Goal: Book appointment/travel/reservation

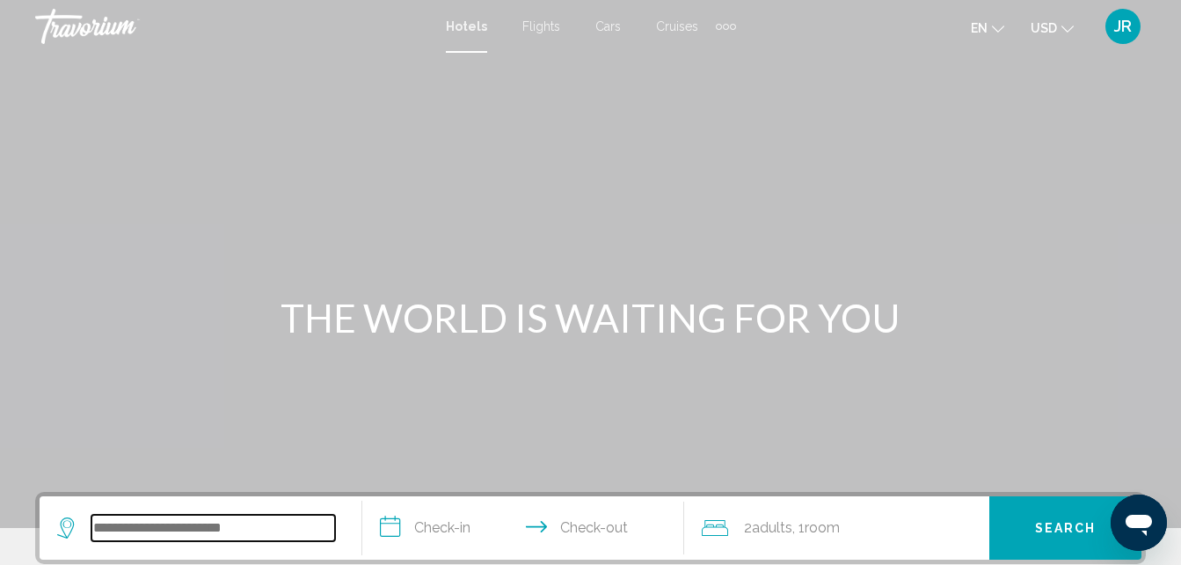
click at [140, 530] on input "Search widget" at bounding box center [213, 528] width 244 height 26
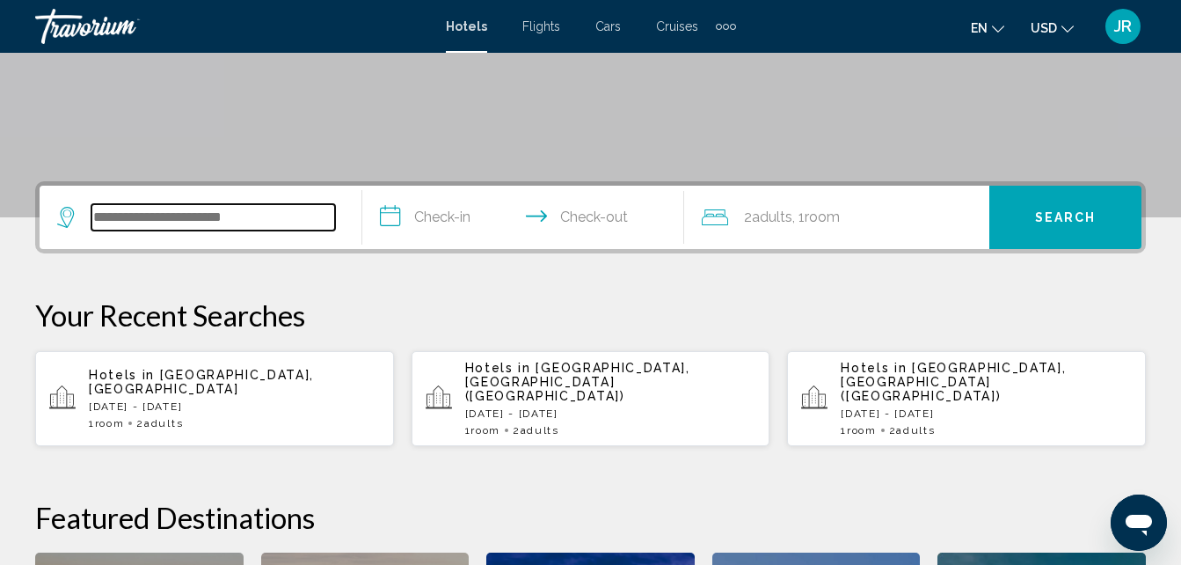
scroll to position [435, 0]
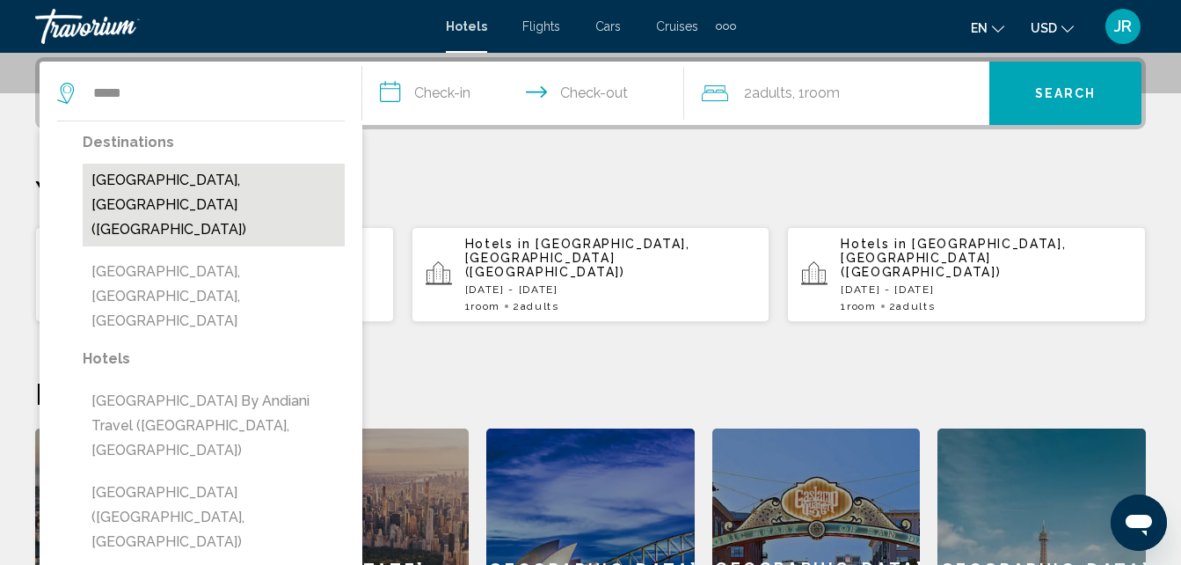
click at [182, 188] on button "[GEOGRAPHIC_DATA], [GEOGRAPHIC_DATA] ([GEOGRAPHIC_DATA])" at bounding box center [214, 205] width 262 height 83
type input "**********"
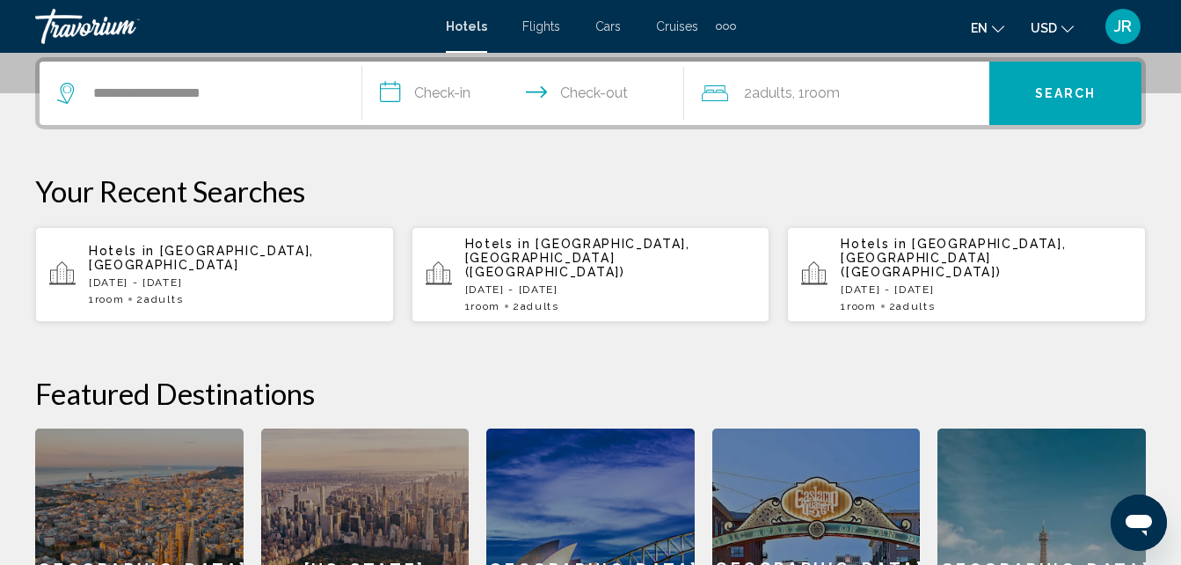
click at [387, 84] on input "**********" at bounding box center [527, 96] width 330 height 69
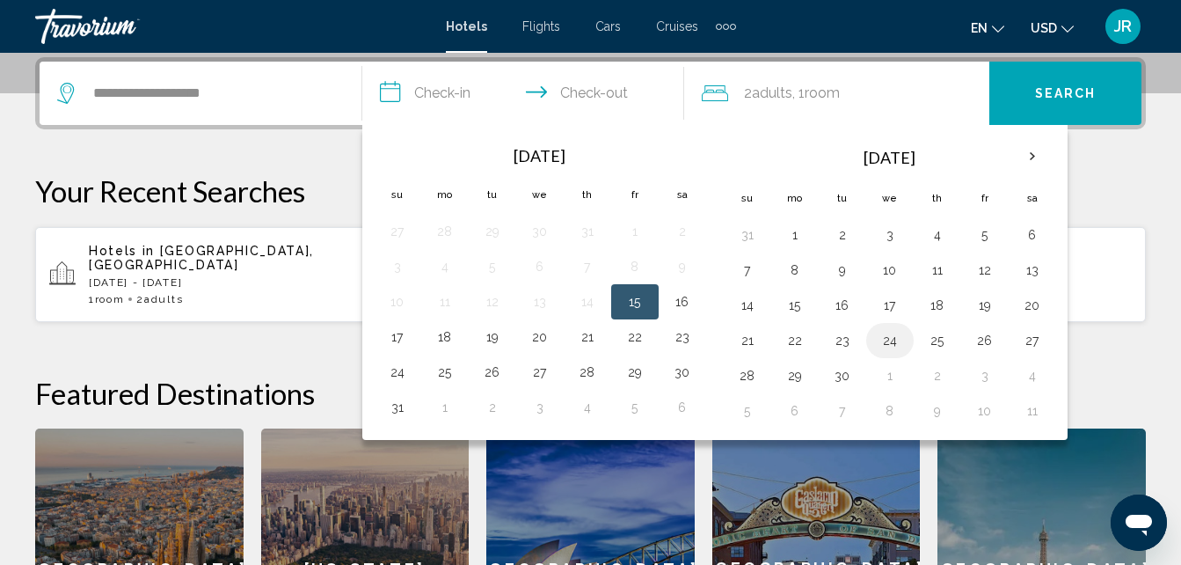
click at [889, 345] on button "24" at bounding box center [890, 340] width 28 height 25
click at [1038, 160] on th "Next month" at bounding box center [1033, 156] width 48 height 39
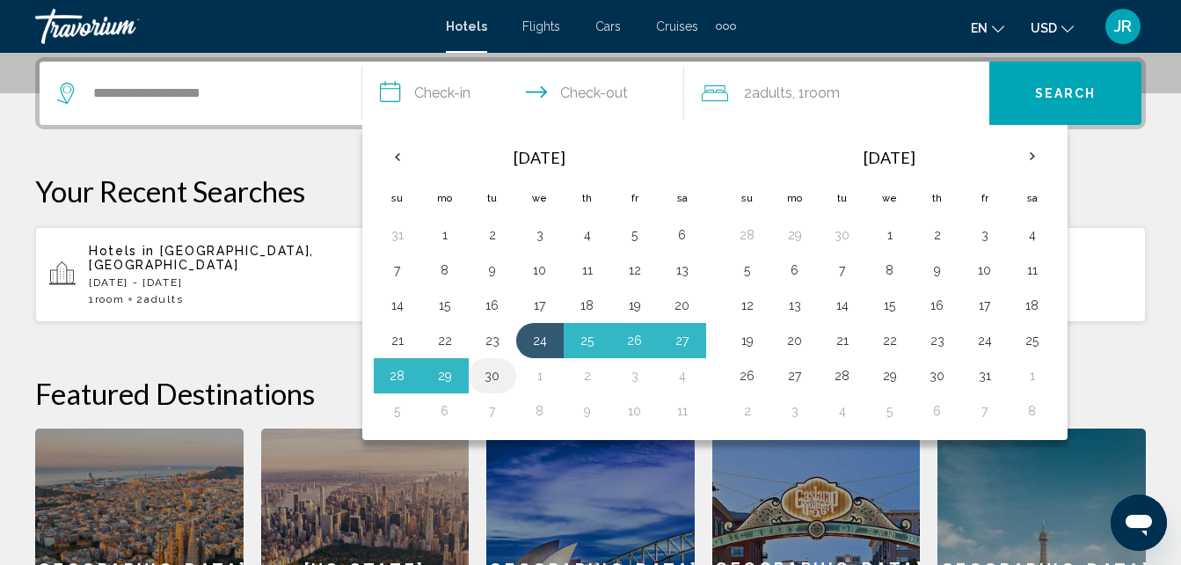
click at [497, 373] on button "30" at bounding box center [493, 375] width 28 height 25
type input "**********"
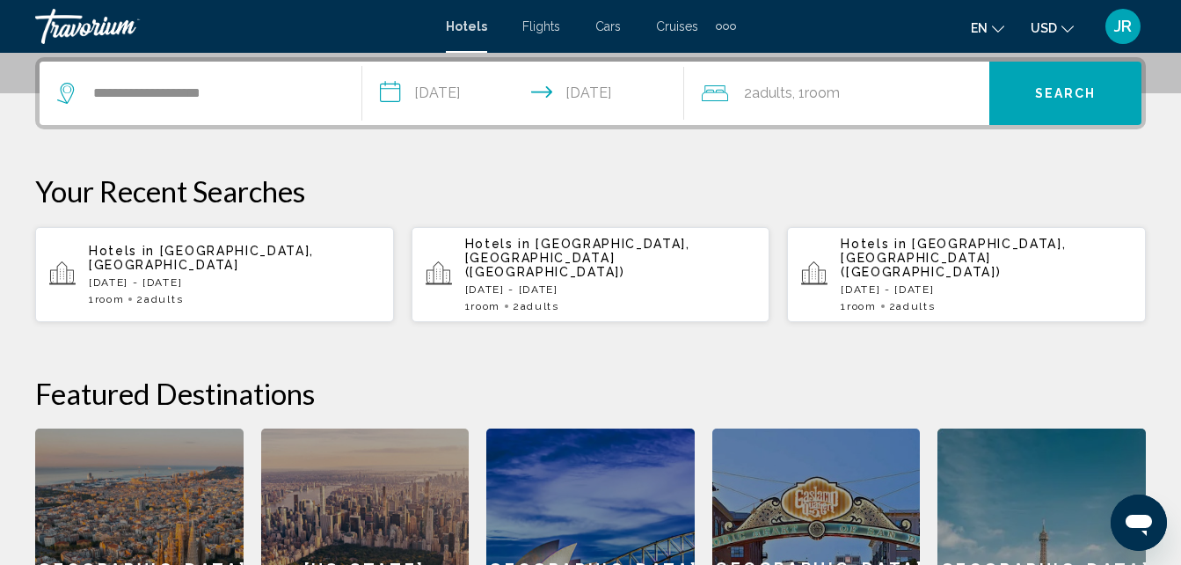
click at [1072, 89] on span "Search" at bounding box center [1066, 94] width 62 height 14
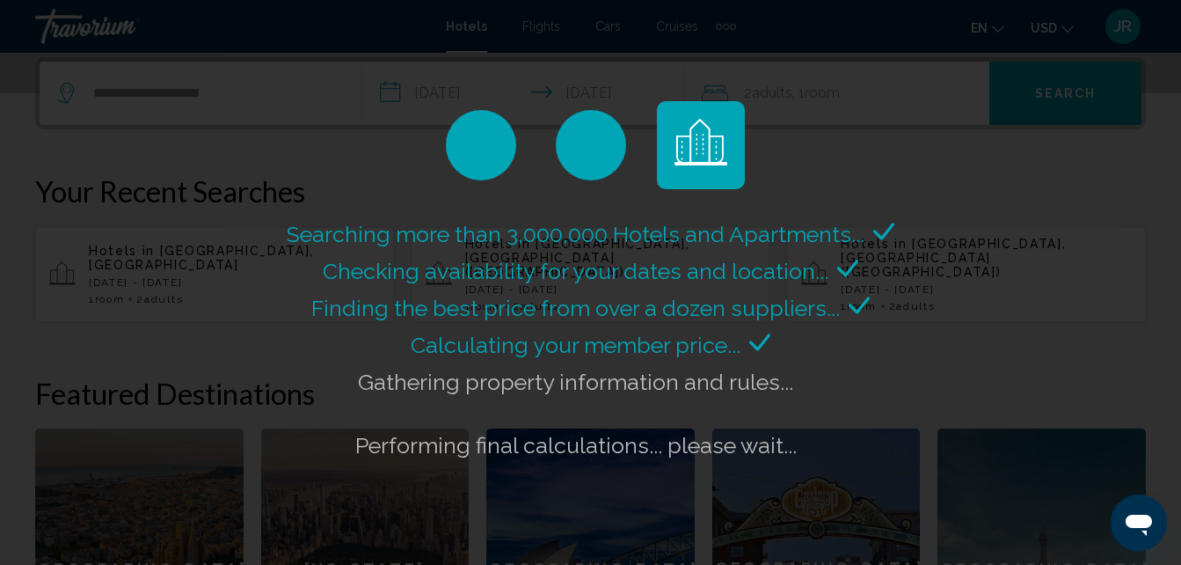
click at [642, 261] on span "Checking availability for your dates and location..." at bounding box center [576, 271] width 506 height 26
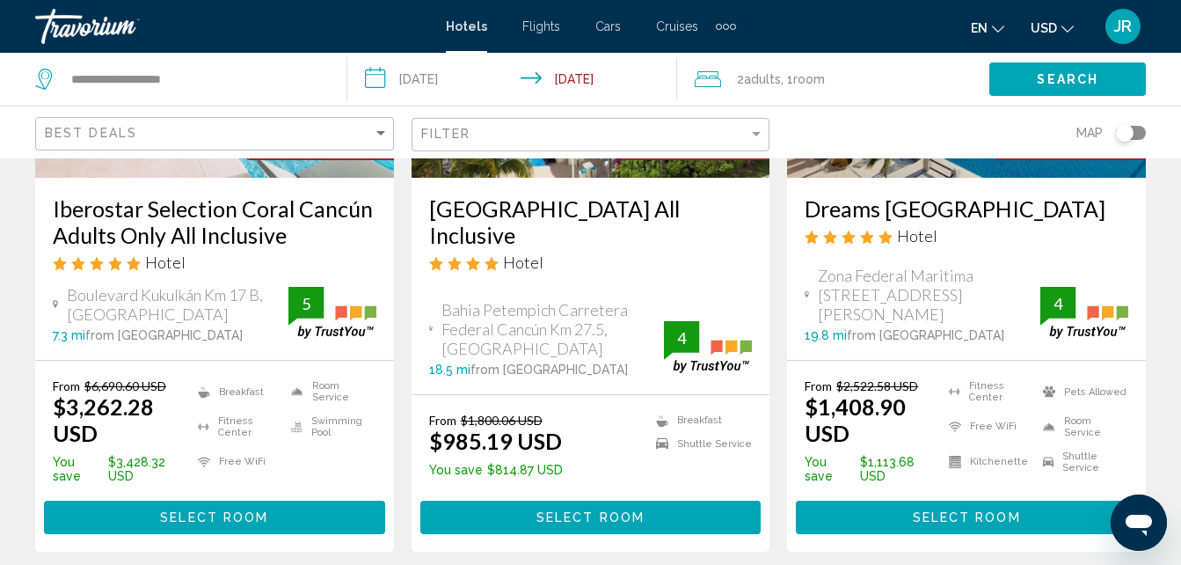
scroll to position [1048, 0]
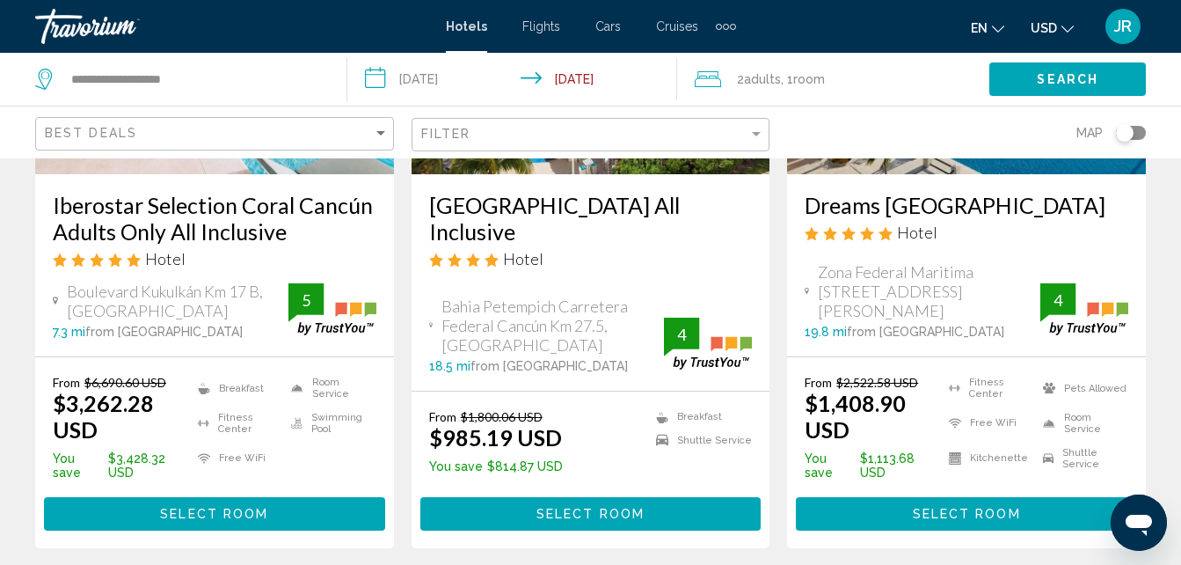
click at [537, 32] on span "Flights" at bounding box center [542, 26] width 38 height 14
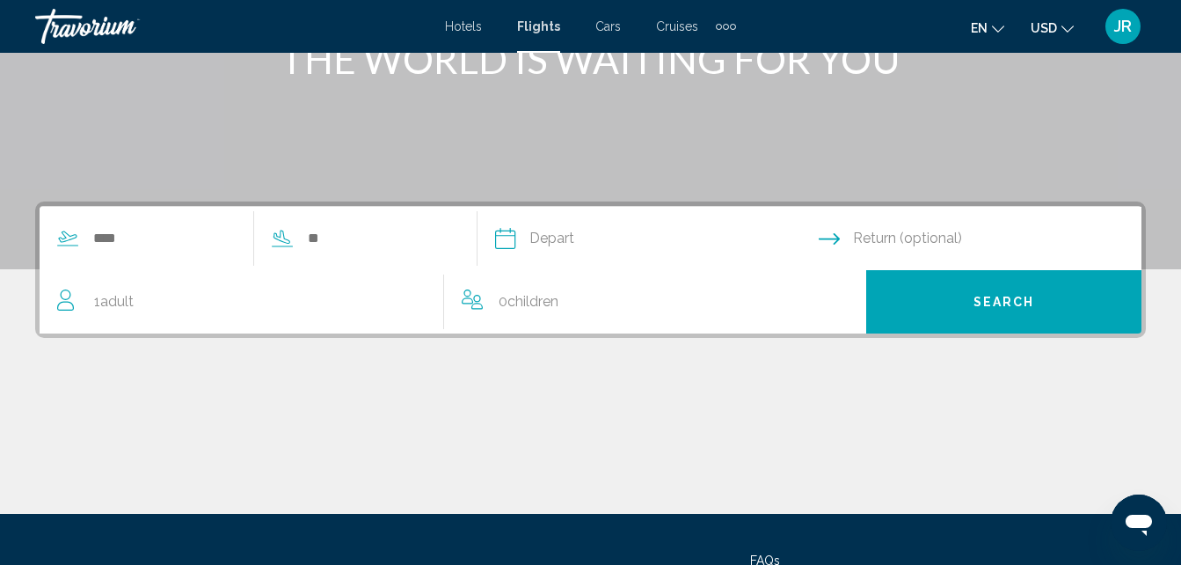
scroll to position [270, 0]
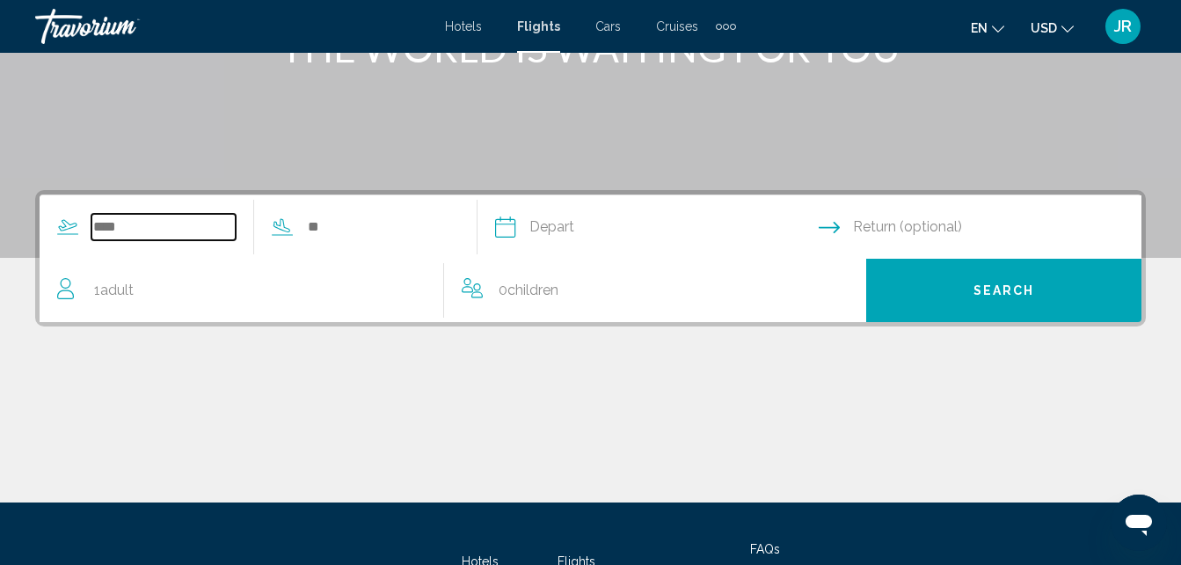
click at [116, 224] on input "Search widget" at bounding box center [163, 227] width 144 height 26
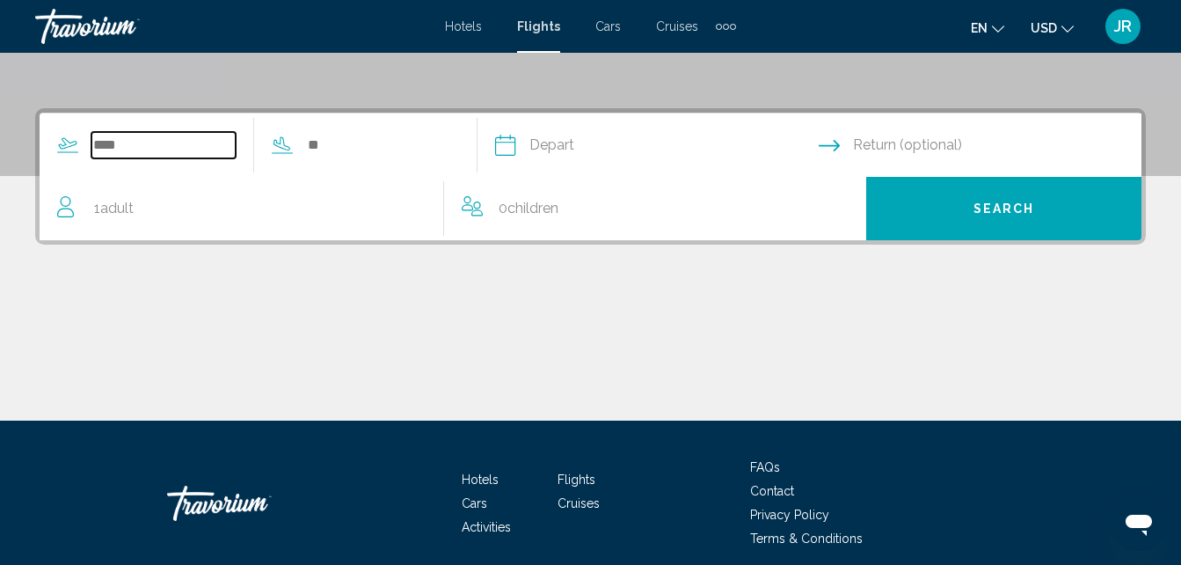
scroll to position [403, 0]
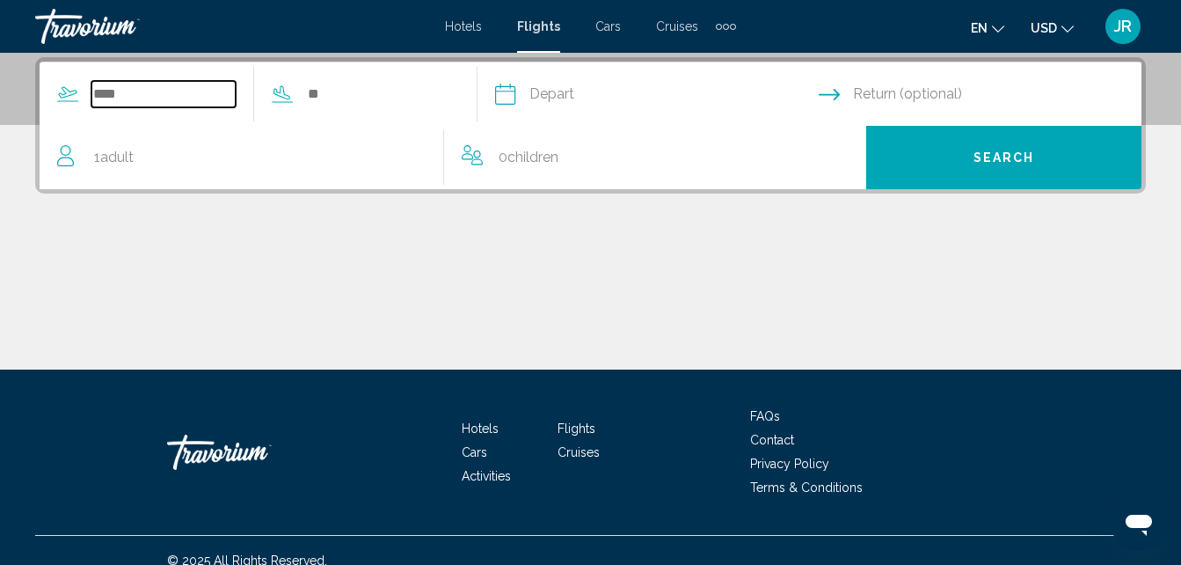
type input "*"
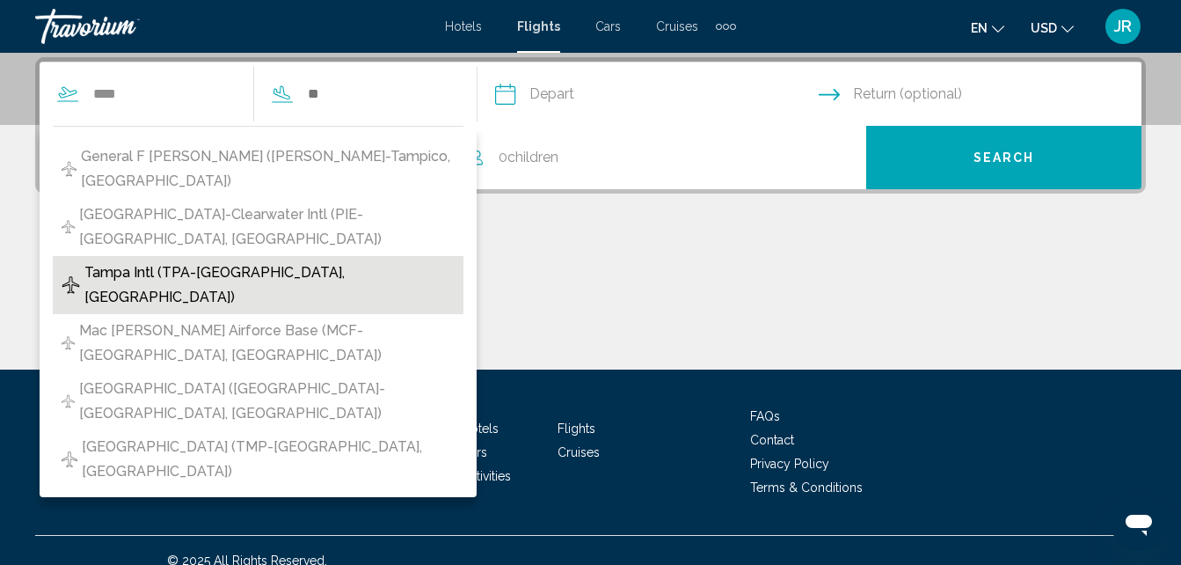
click at [139, 260] on span "Tampa Intl (TPA-[GEOGRAPHIC_DATA], [GEOGRAPHIC_DATA])" at bounding box center [269, 284] width 370 height 49
type input "**********"
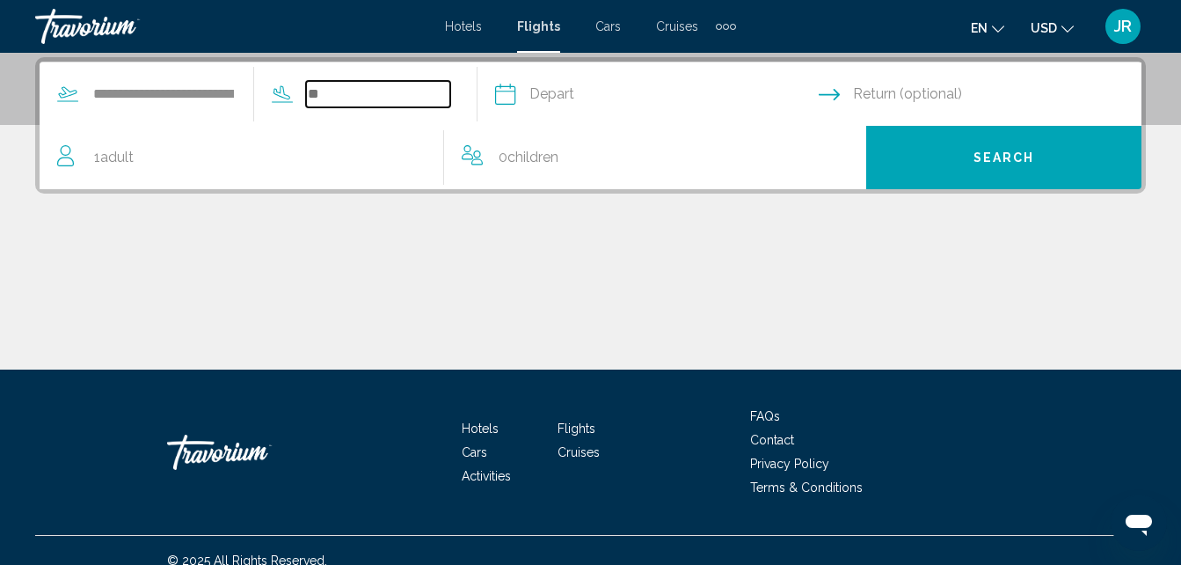
click at [345, 92] on input "Search widget" at bounding box center [378, 94] width 144 height 26
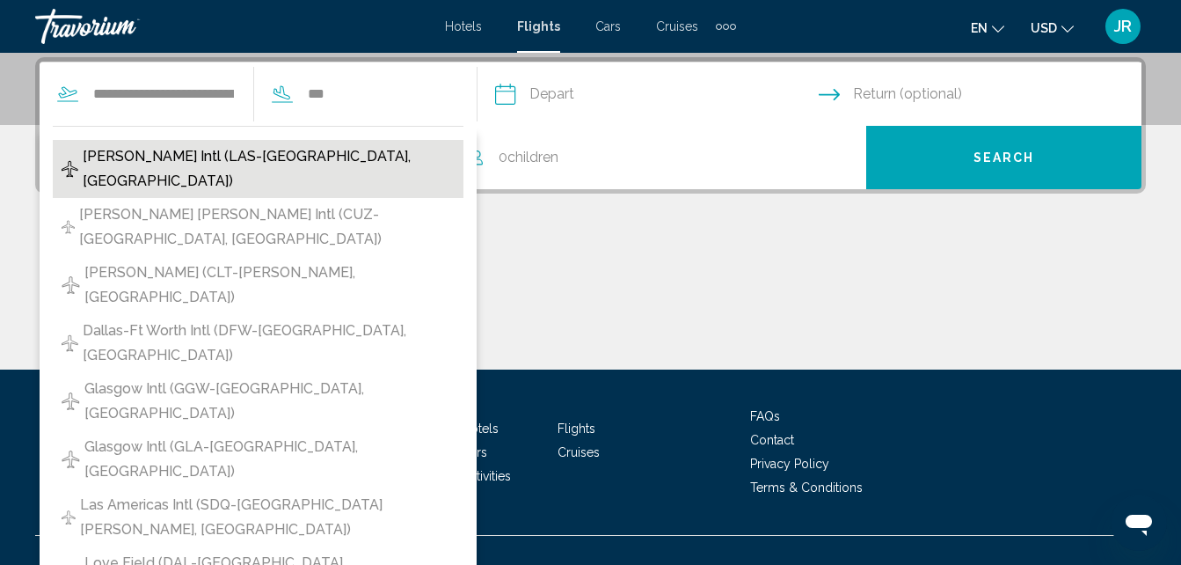
click at [313, 152] on span "[PERSON_NAME] Intl (LAS-[GEOGRAPHIC_DATA], [GEOGRAPHIC_DATA])" at bounding box center [269, 168] width 372 height 49
type input "**********"
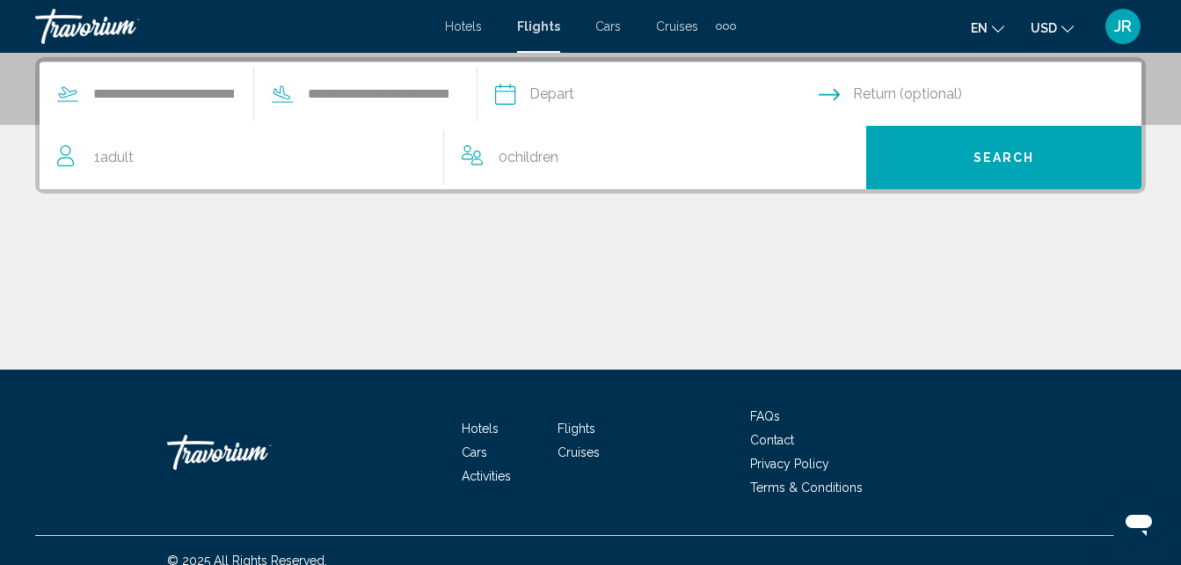
click at [59, 157] on icon "Travelers: 1 adult, 0 children" at bounding box center [67, 155] width 21 height 21
click at [64, 157] on icon "Travelers: 1 adult, 0 children" at bounding box center [65, 162] width 17 height 10
click at [121, 158] on span "Adult" at bounding box center [116, 157] width 33 height 17
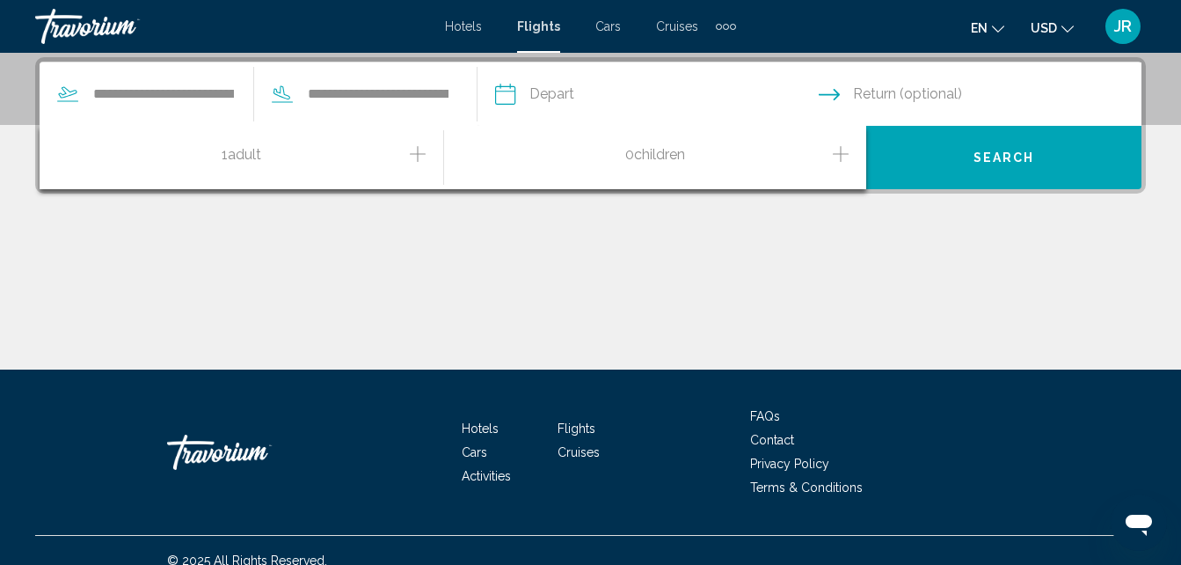
click at [420, 155] on icon "Increment adults" at bounding box center [418, 153] width 16 height 21
click at [593, 93] on input "Depart date" at bounding box center [656, 96] width 331 height 69
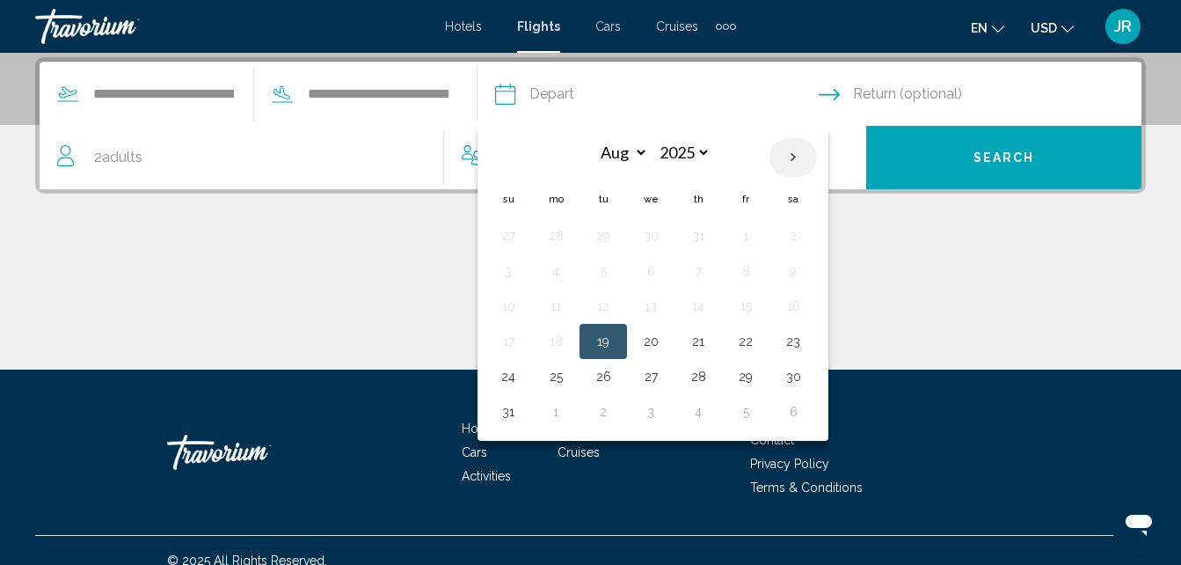
click at [817, 154] on th "Next month" at bounding box center [794, 157] width 48 height 39
click at [817, 156] on th "Next month" at bounding box center [794, 157] width 48 height 39
select select "*"
drag, startPoint x: 776, startPoint y: 238, endPoint x: 564, endPoint y: 268, distance: 214.2
click at [532, 268] on td "5" at bounding box center [509, 270] width 48 height 35
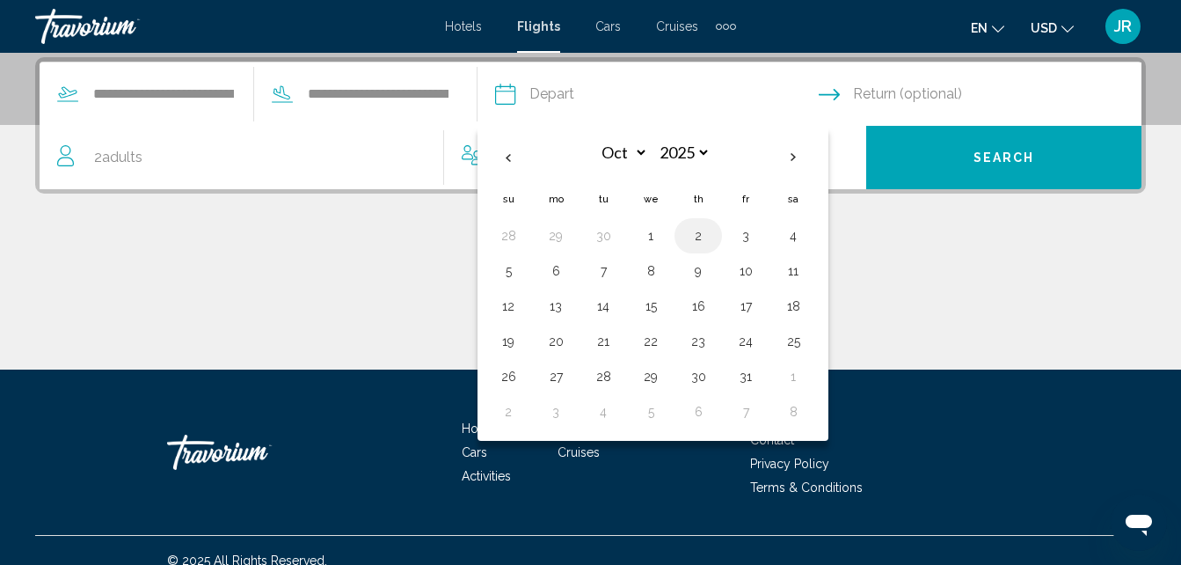
click at [713, 235] on button "2" at bounding box center [698, 235] width 28 height 25
type input "**********"
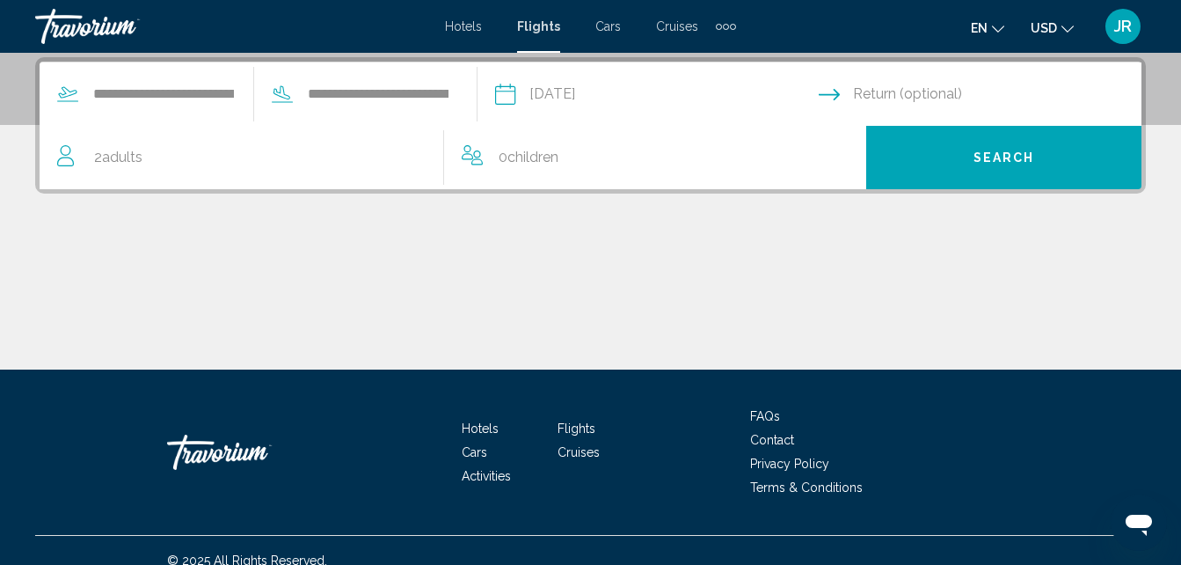
click at [902, 85] on input "Return date" at bounding box center [984, 96] width 331 height 69
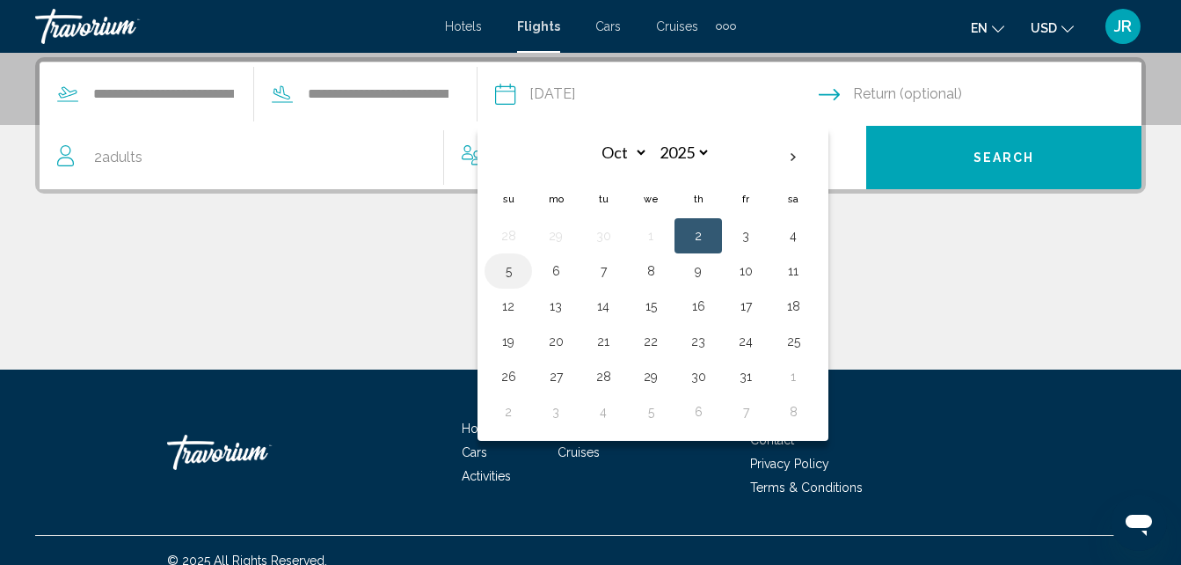
click at [523, 276] on button "5" at bounding box center [508, 271] width 28 height 25
type input "**********"
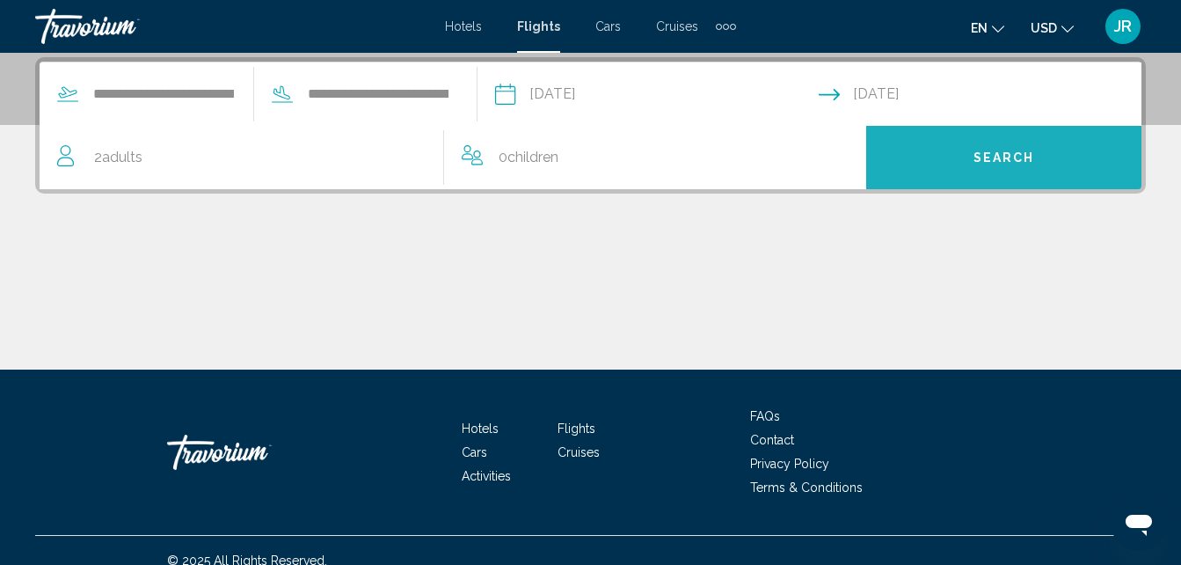
click at [959, 163] on button "Search" at bounding box center [1004, 157] width 275 height 63
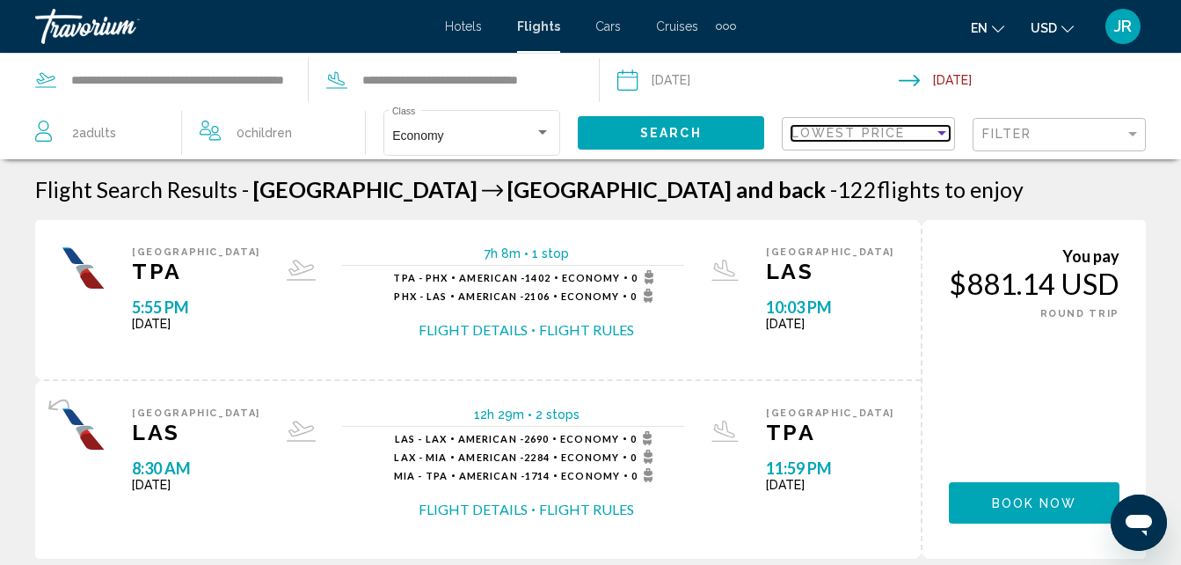
click at [943, 134] on div "Sort by" at bounding box center [942, 133] width 9 height 4
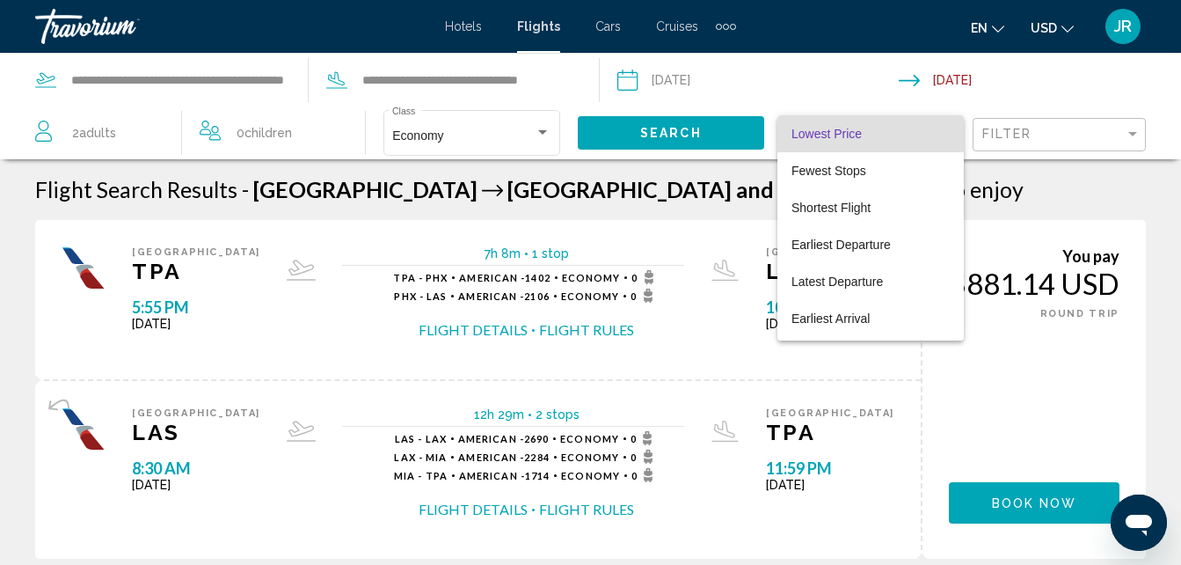
click at [1006, 188] on div at bounding box center [590, 282] width 1181 height 565
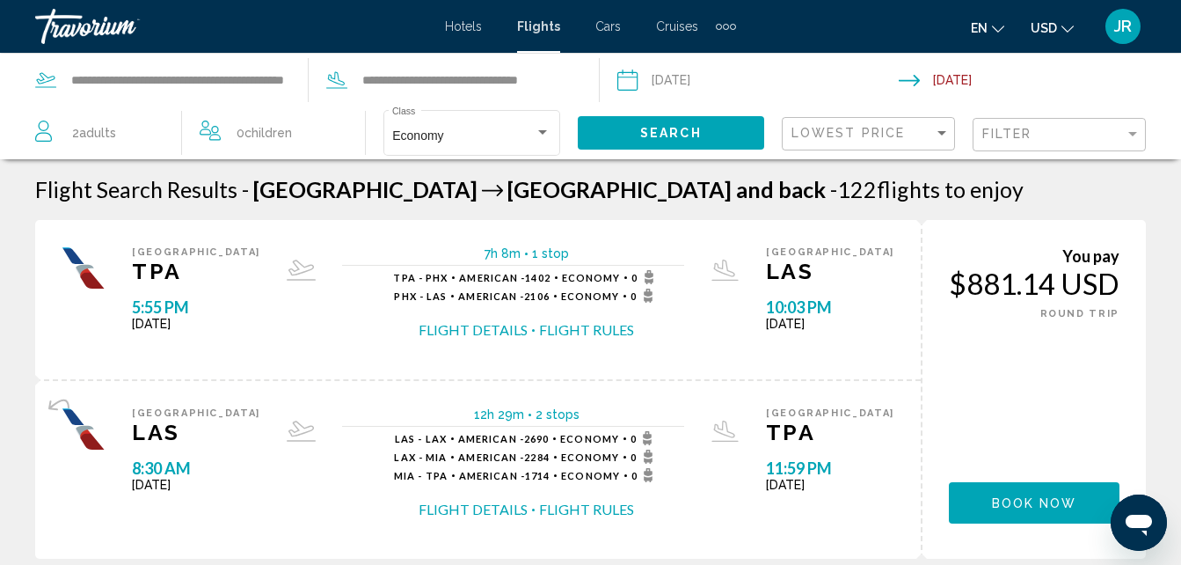
click at [606, 25] on span "Cars" at bounding box center [609, 26] width 26 height 14
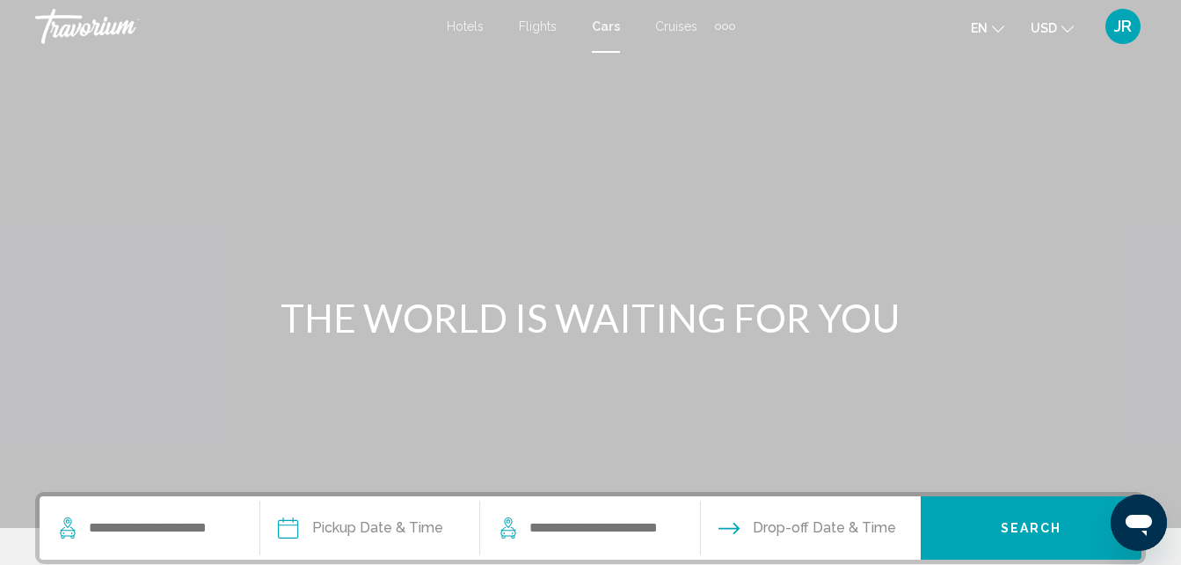
click at [723, 26] on div "Extra navigation items" at bounding box center [725, 27] width 6 height 6
click at [607, 31] on span "Cars" at bounding box center [606, 26] width 28 height 14
click at [88, 523] on input "Search widget" at bounding box center [173, 528] width 172 height 26
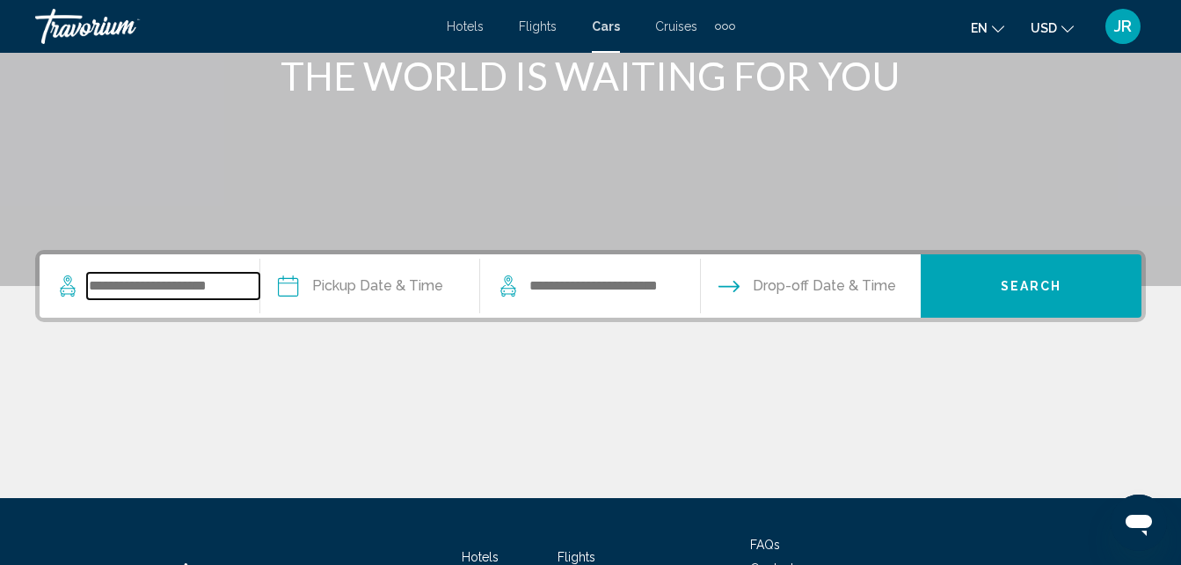
click at [88, 323] on div "Skip to main content Hotels Flights Cars Cruises Activities Hotels Flights Cars…" at bounding box center [590, 40] width 1181 height 565
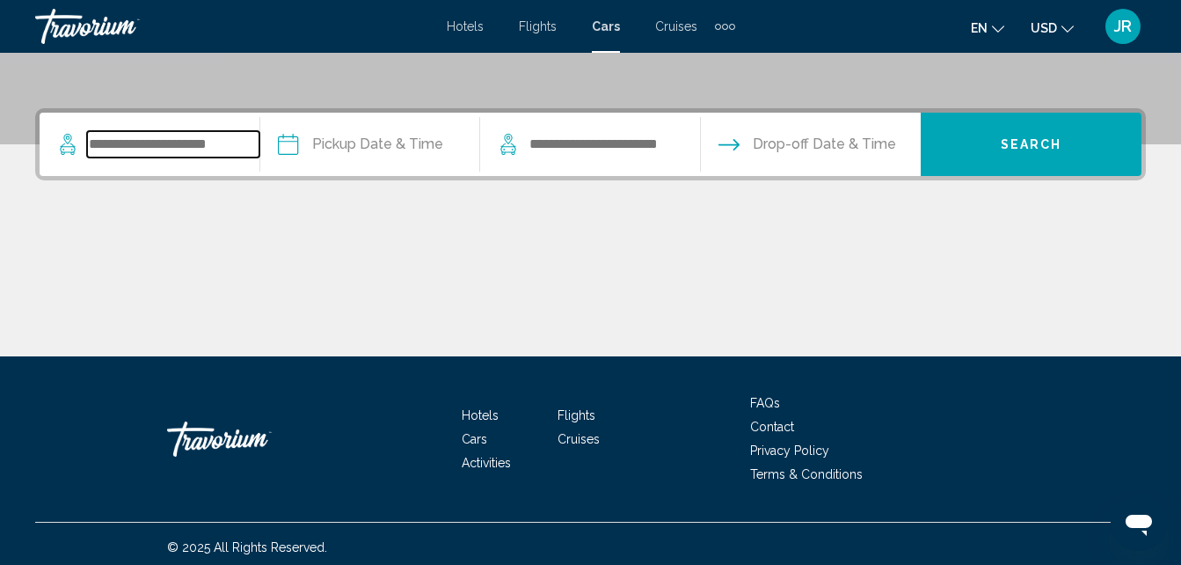
scroll to position [391, 0]
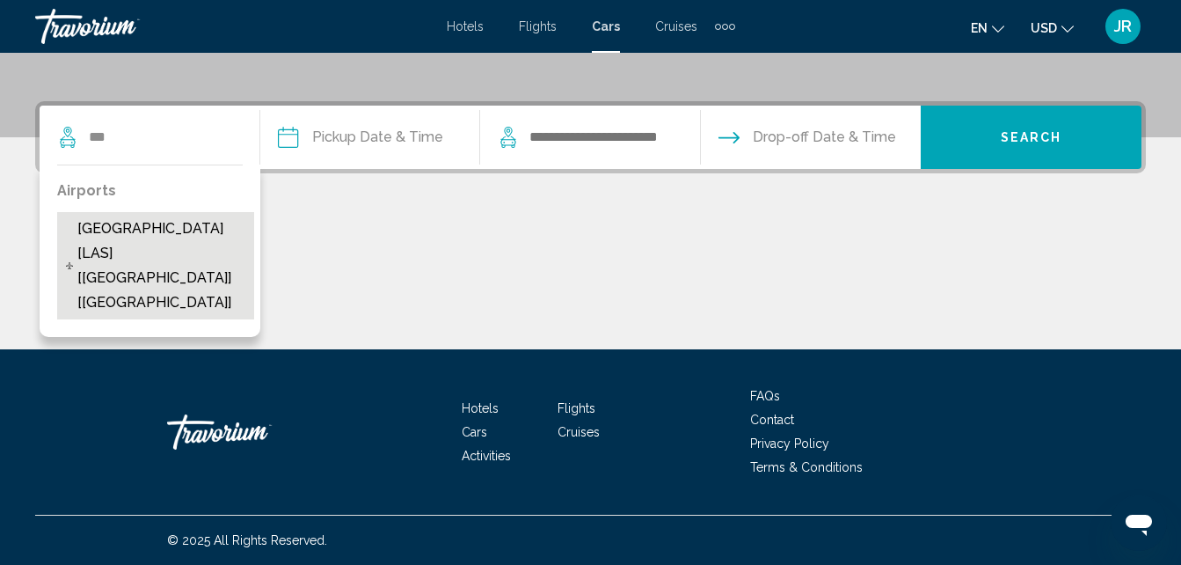
click at [123, 245] on span "[GEOGRAPHIC_DATA] [LAS] [[GEOGRAPHIC_DATA]] [[GEOGRAPHIC_DATA]]" at bounding box center [161, 265] width 168 height 99
type input "**********"
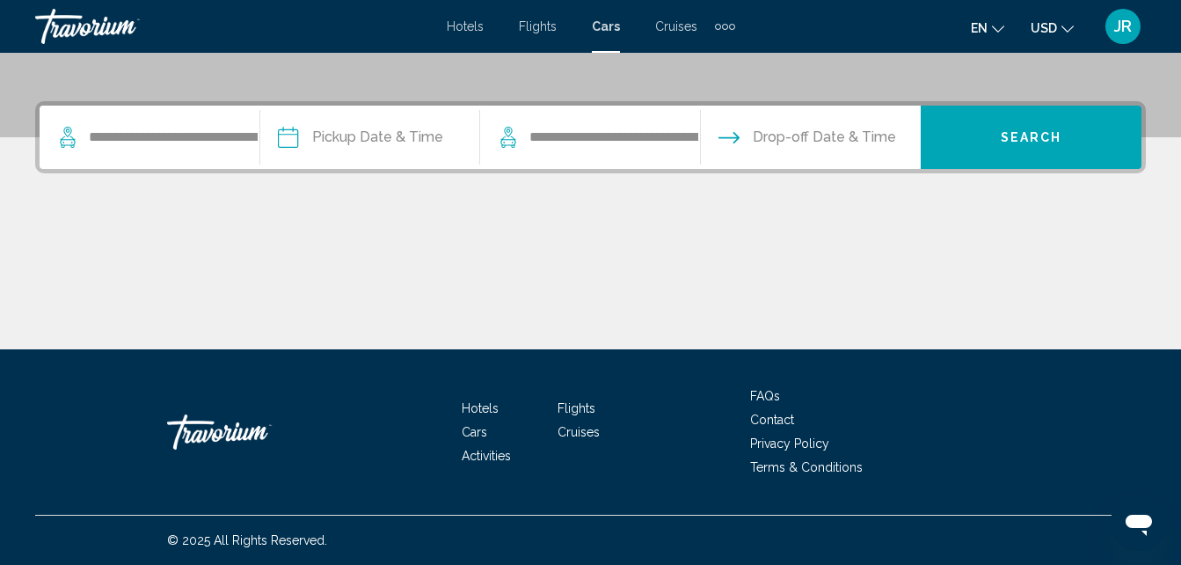
click at [365, 134] on input "Pickup date" at bounding box center [370, 140] width 228 height 69
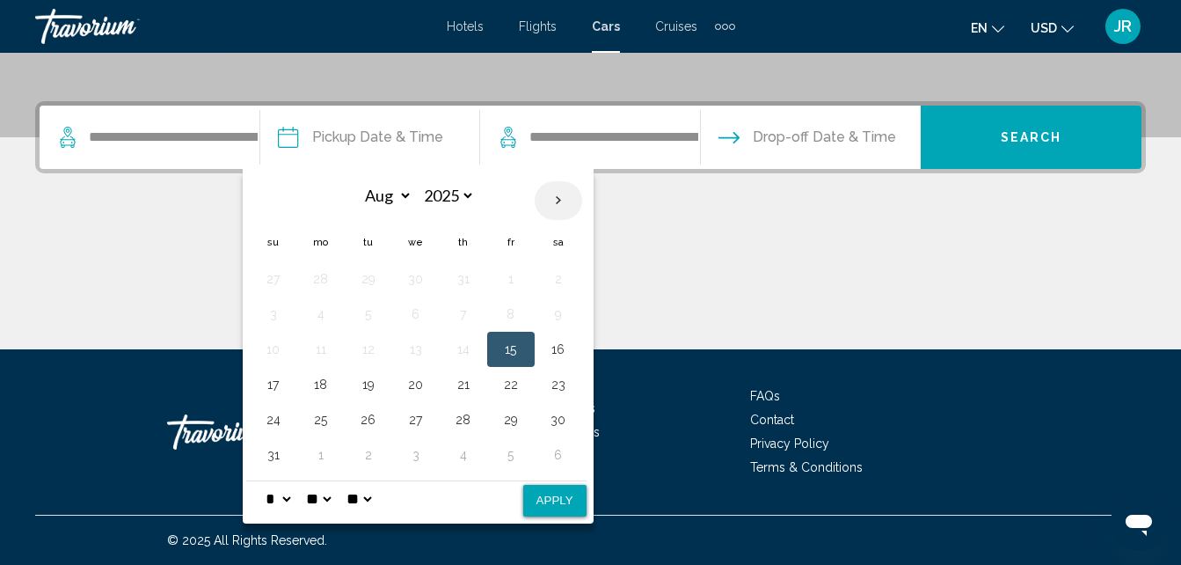
click at [553, 201] on th "Next month" at bounding box center [559, 200] width 48 height 39
select select "*"
click at [465, 280] on button "2" at bounding box center [464, 279] width 28 height 25
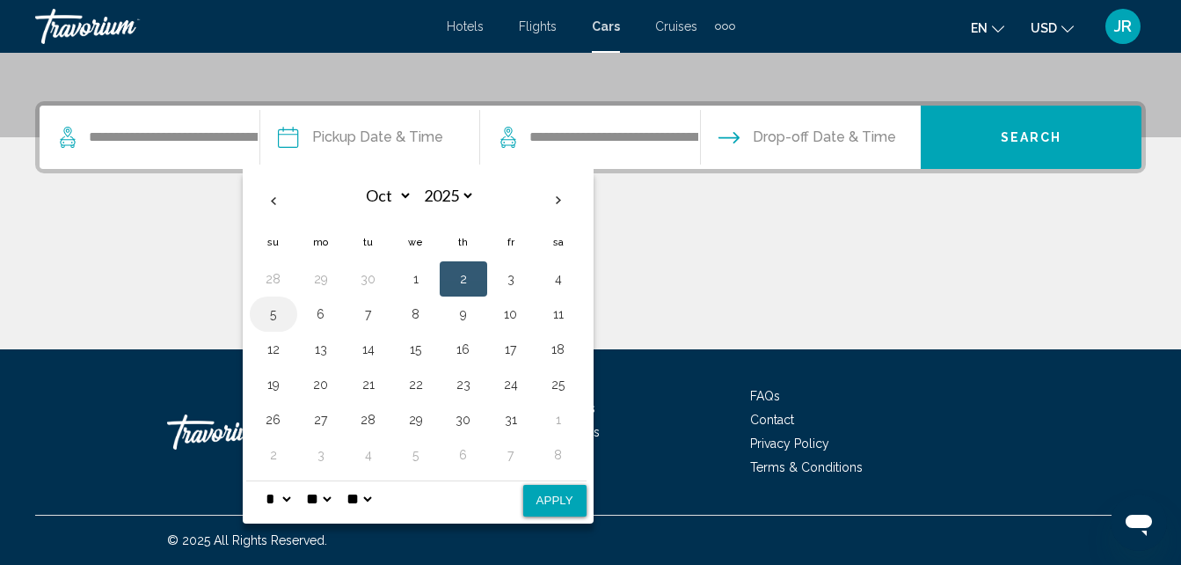
click at [269, 315] on button "5" at bounding box center [274, 314] width 28 height 25
click at [458, 279] on button "2" at bounding box center [464, 279] width 28 height 25
click at [558, 498] on button "Apply" at bounding box center [554, 501] width 63 height 32
type input "**********"
select select "*"
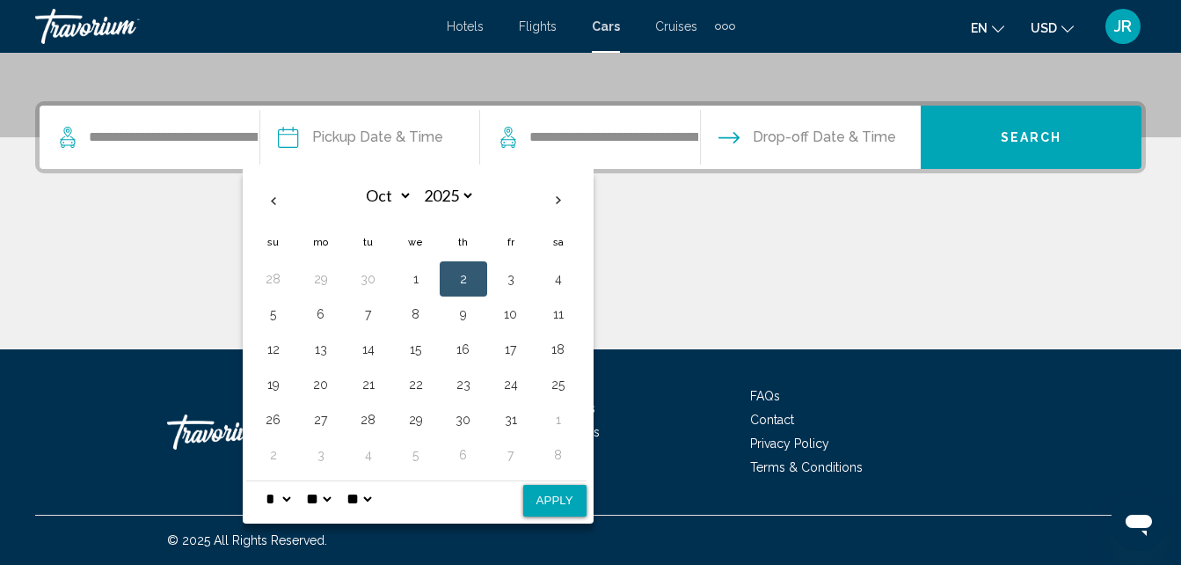
select select "*"
select select "**"
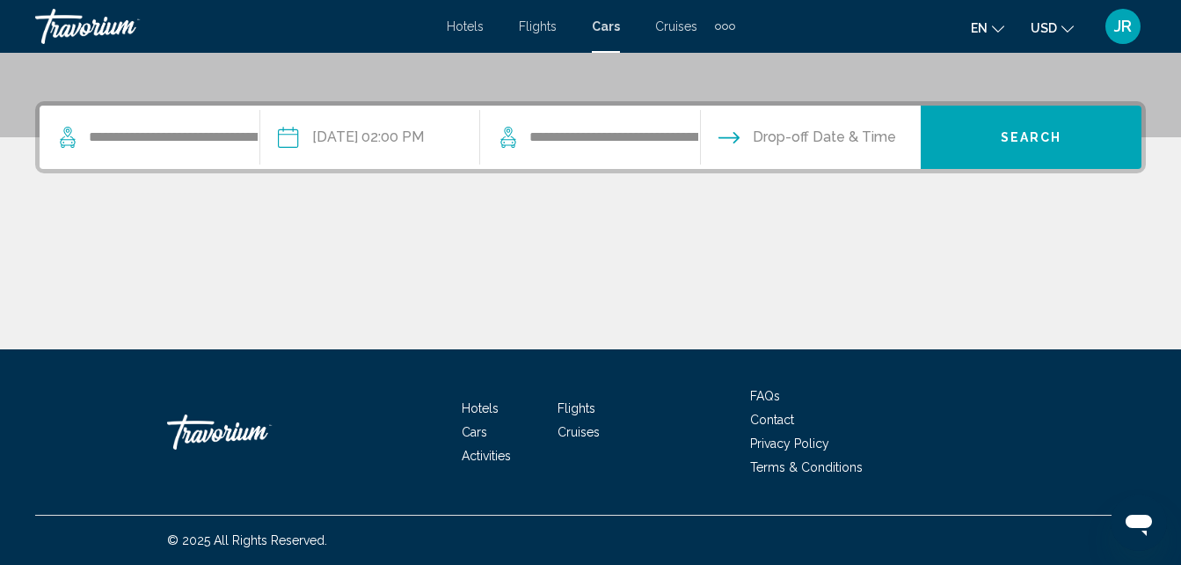
click at [740, 135] on input "Drop-off date" at bounding box center [811, 140] width 228 height 69
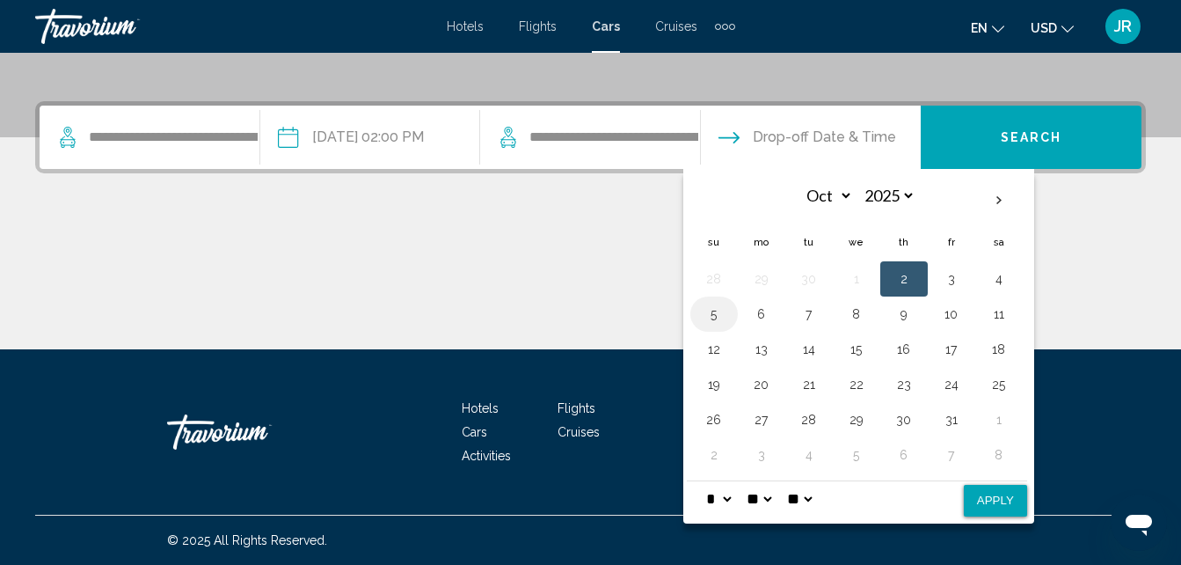
click at [709, 316] on button "5" at bounding box center [714, 314] width 28 height 25
click at [1000, 496] on button "Apply" at bounding box center [995, 501] width 63 height 32
type input "**********"
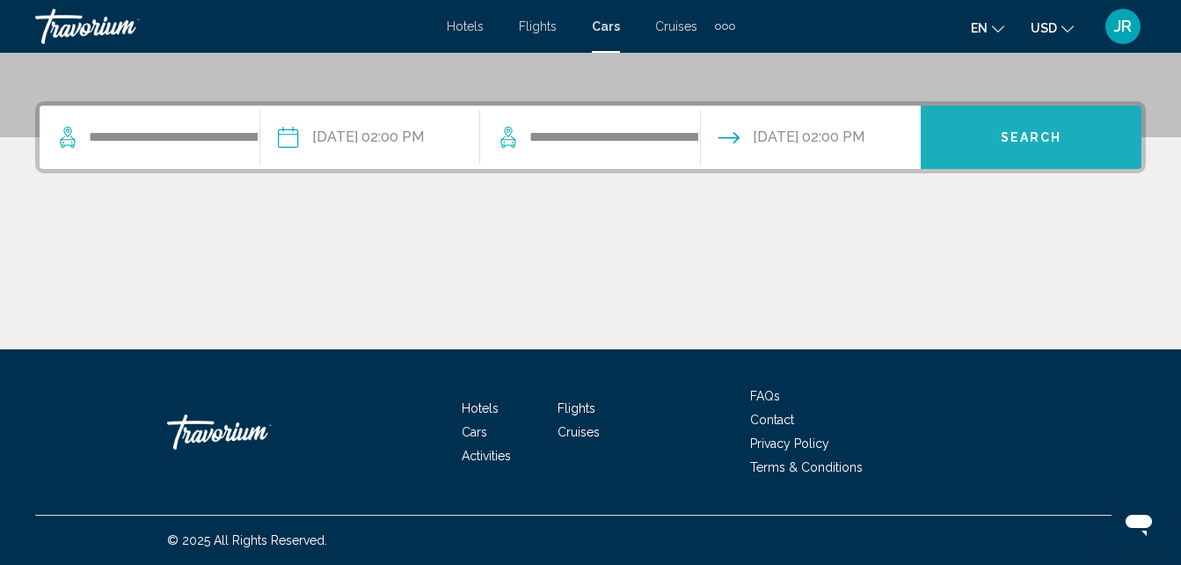
click at [985, 142] on button "Search" at bounding box center [1031, 137] width 221 height 63
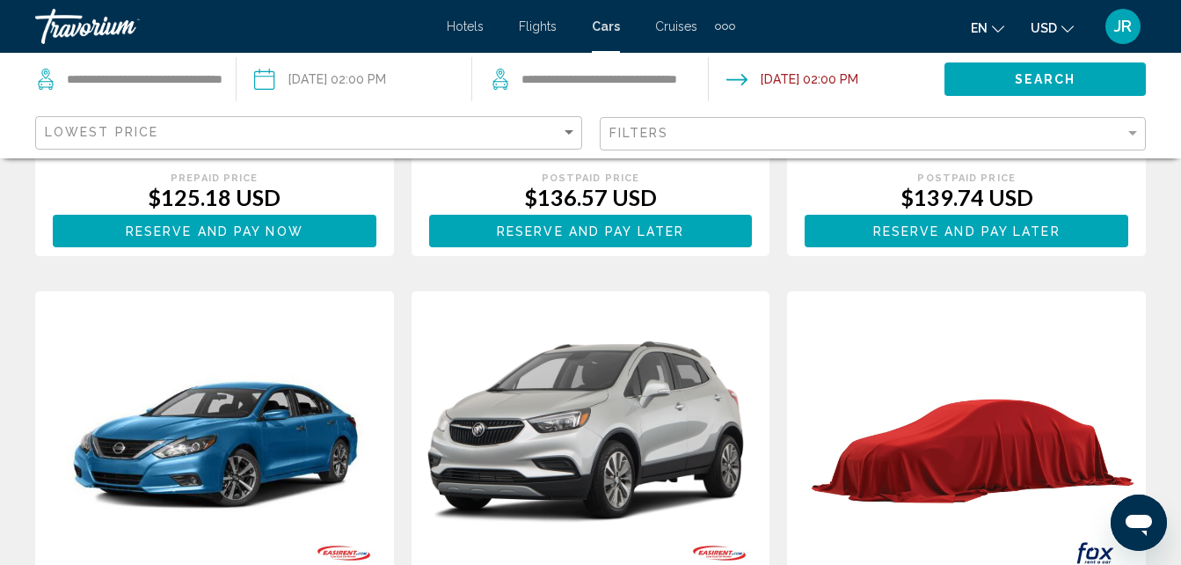
scroll to position [704, 0]
